Goal: Communication & Community: Answer question/provide support

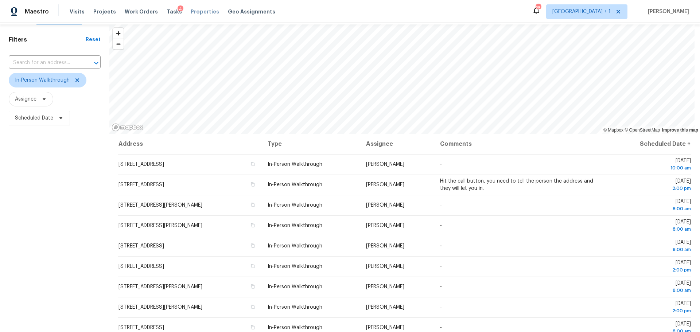
click at [191, 8] on span "Properties" at bounding box center [205, 11] width 28 height 7
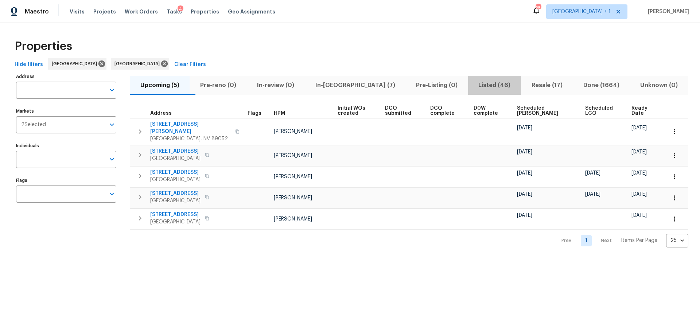
click at [472, 83] on span "Listed (46)" at bounding box center [494, 85] width 44 height 10
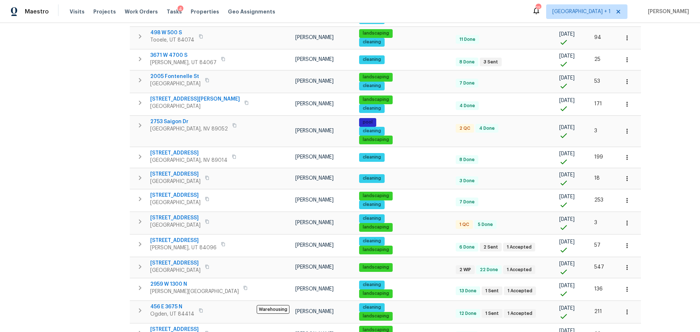
scroll to position [255, 0]
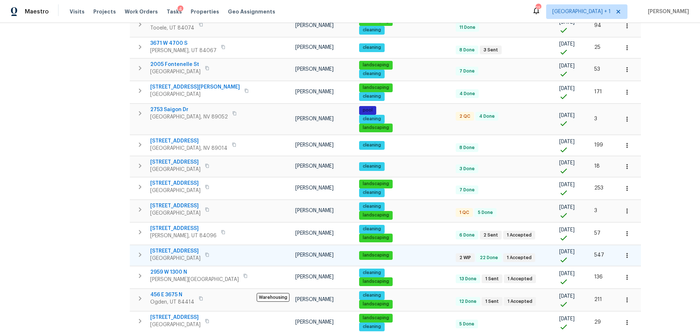
click at [191, 250] on span "53 W Lake View Terrace Rd" at bounding box center [175, 250] width 50 height 7
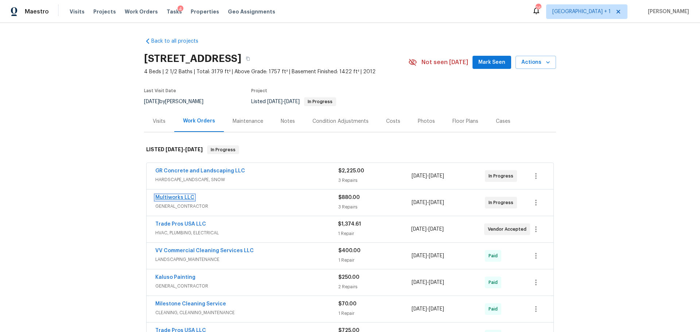
click at [174, 200] on link "Multiworks LLC" at bounding box center [174, 197] width 39 height 5
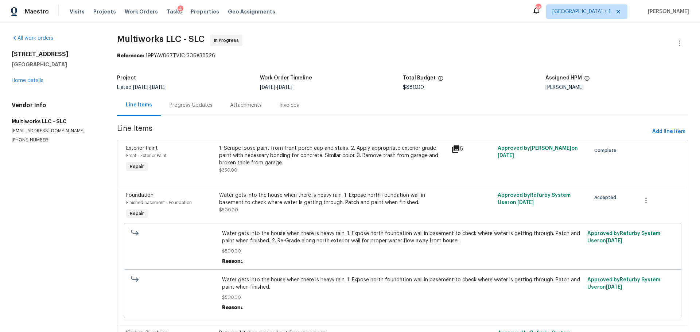
click at [189, 103] on div "Progress Updates" at bounding box center [190, 105] width 43 height 7
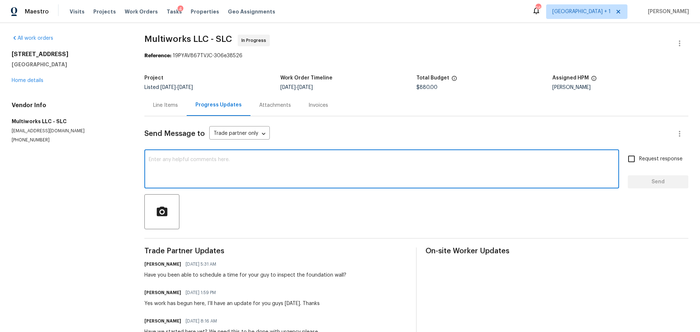
click at [250, 163] on textarea at bounding box center [382, 170] width 466 height 26
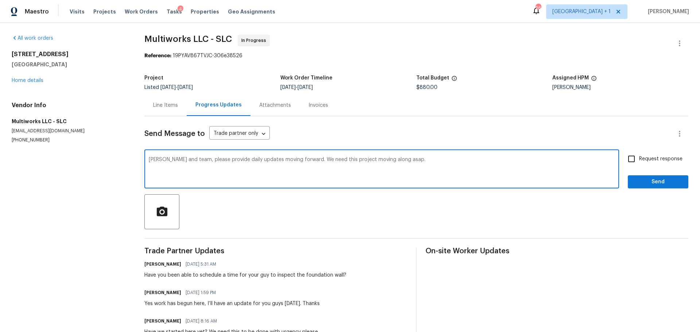
type textarea "Ulysses and team, please provide daily updates moving forward. We need this pro…"
click at [625, 158] on input "Request response" at bounding box center [630, 158] width 15 height 15
checkbox input "true"
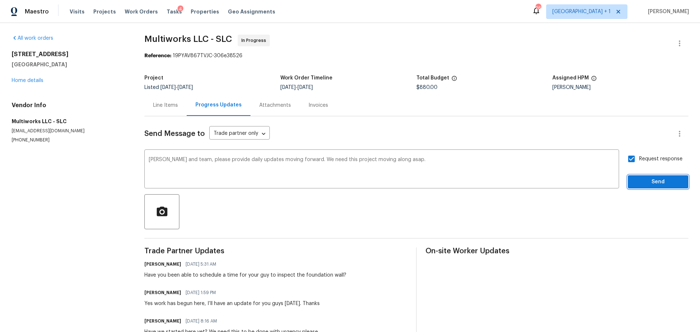
click at [642, 184] on span "Send" at bounding box center [657, 181] width 49 height 9
